Goal: Information Seeking & Learning: Learn about a topic

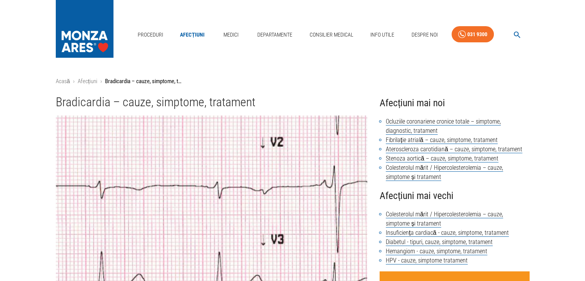
scroll to position [246, 0]
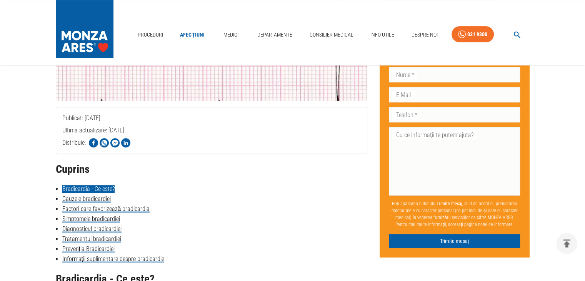
click at [87, 192] on link "Bradicardia - Ce este?" at bounding box center [88, 189] width 52 height 8
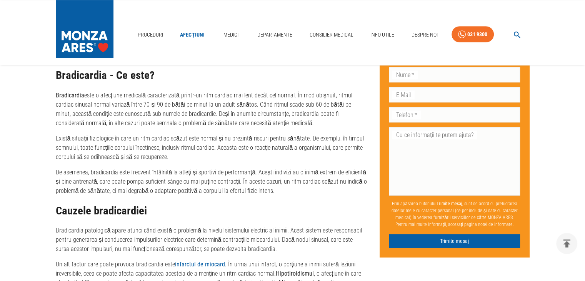
click at [94, 195] on p "De asemenea, bradicardia este frecvent întâlnită la atleți și sportivi de perfo…" at bounding box center [212, 182] width 312 height 28
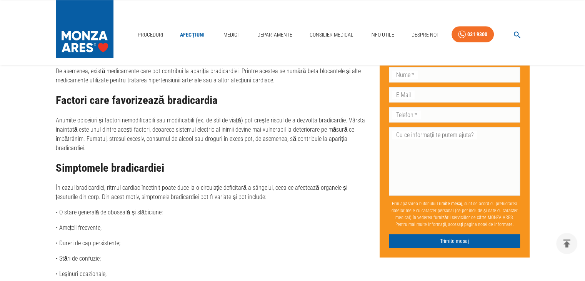
click at [94, 195] on p "În cazul bradicardiei, ritmul cardiac încetinit poate duce la o circulație defi…" at bounding box center [212, 192] width 312 height 18
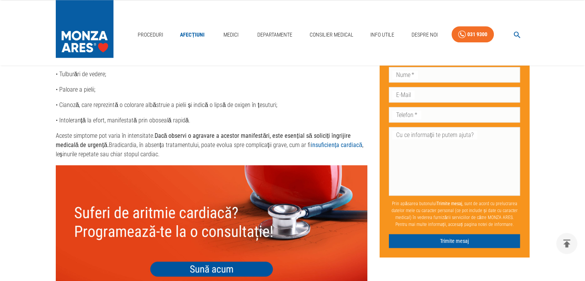
scroll to position [1186, 0]
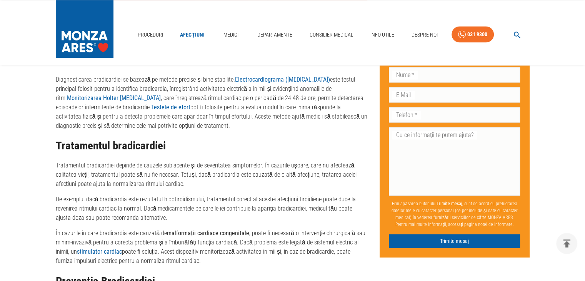
drag, startPoint x: 94, startPoint y: 195, endPoint x: 83, endPoint y: 186, distance: 14.0
click at [83, 186] on p "Tratamentul bradicardiei depinde de cauzele subiacente și de severitatea simpto…" at bounding box center [212, 175] width 312 height 28
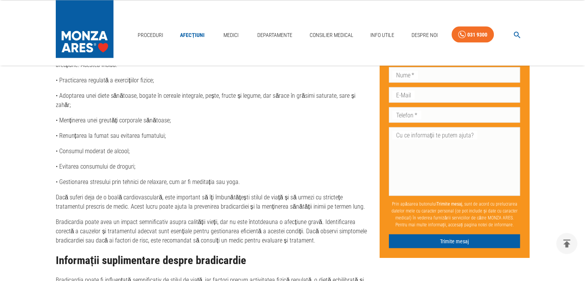
click at [132, 217] on p "Bradicardia poate avea un impact semnificativ asupra calității vieții, dar nu e…" at bounding box center [212, 231] width 312 height 28
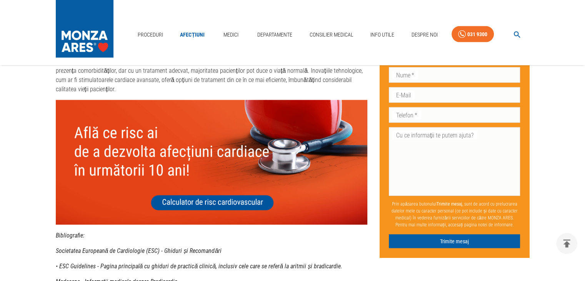
click at [132, 214] on img at bounding box center [212, 162] width 312 height 125
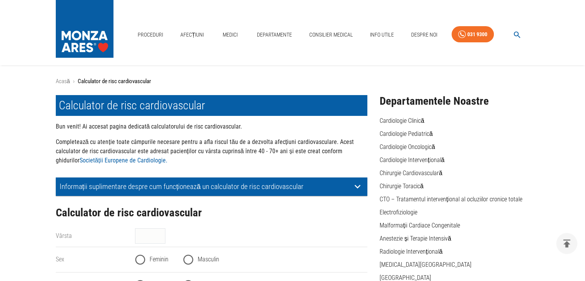
scroll to position [246, 0]
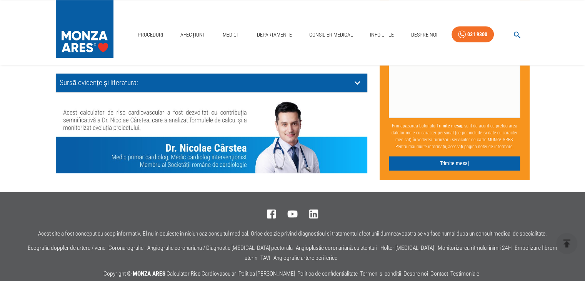
scroll to position [612, 0]
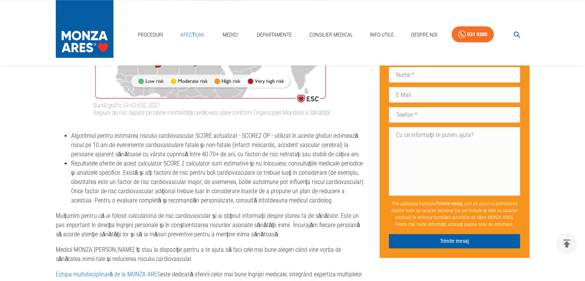
click at [192, 35] on link "Afecțiuni" at bounding box center [192, 35] width 30 height 16
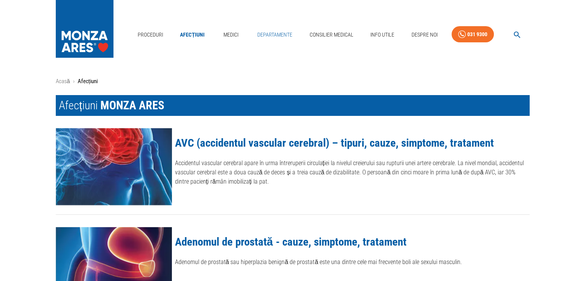
drag, startPoint x: 229, startPoint y: 36, endPoint x: 274, endPoint y: 33, distance: 44.3
click at [274, 33] on link "Departamente" at bounding box center [274, 35] width 41 height 16
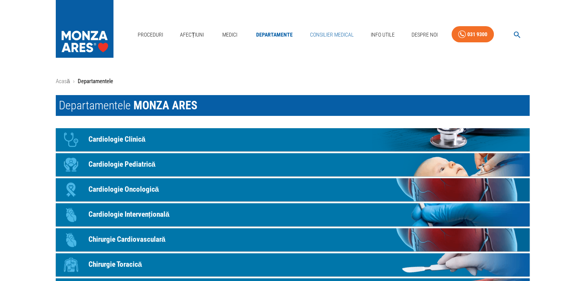
click at [332, 36] on link "Consilier Medical" at bounding box center [332, 35] width 50 height 16
